Goal: Find contact information: Find contact information

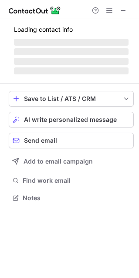
scroll to position [197, 139]
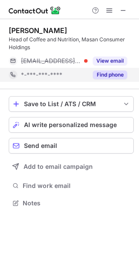
click at [118, 73] on button "Find phone" at bounding box center [110, 74] width 34 height 9
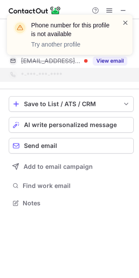
click at [125, 21] on span at bounding box center [125, 22] width 7 height 9
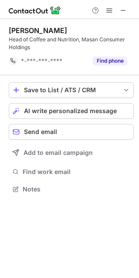
scroll to position [183, 139]
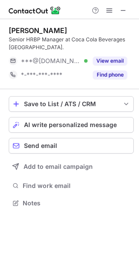
scroll to position [197, 139]
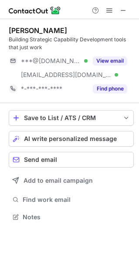
scroll to position [211, 139]
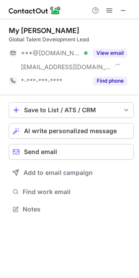
scroll to position [203, 139]
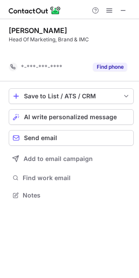
scroll to position [175, 139]
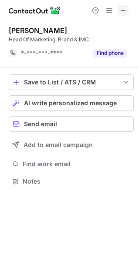
click at [124, 10] on span at bounding box center [123, 10] width 7 height 7
